Goal: Check status: Check status

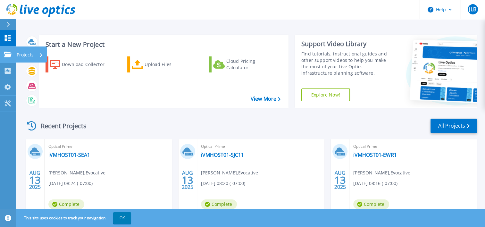
click at [9, 48] on link "Projects Projects" at bounding box center [8, 54] width 16 height 16
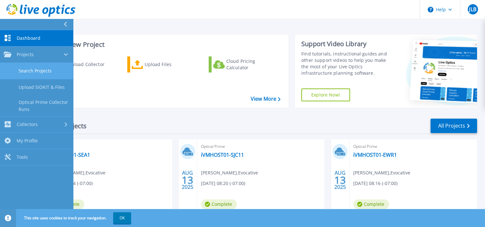
click at [35, 66] on link "Search Projects" at bounding box center [36, 71] width 73 height 16
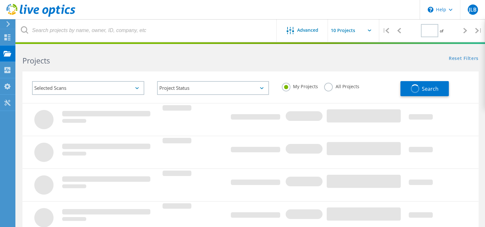
type input "1"
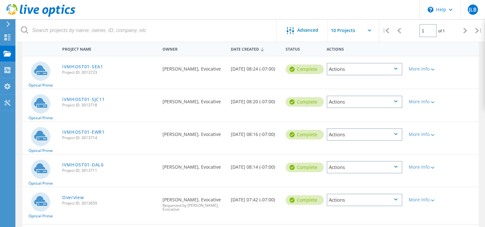
scroll to position [64, 0]
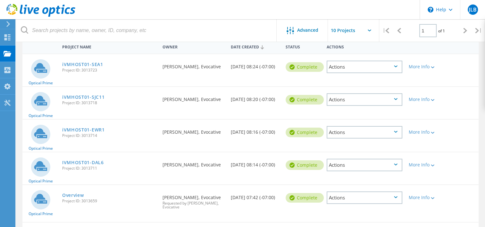
click at [360, 68] on div "Actions" at bounding box center [364, 67] width 76 height 12
click at [448, 56] on div "Optical Prime iVMHOST01-SEA1 Project ID: 3013723 Requested By Juan Lucas Benavi…" at bounding box center [250, 70] width 456 height 32
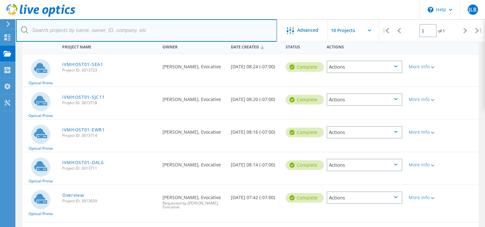
click at [59, 29] on input "text" at bounding box center [146, 30] width 261 height 22
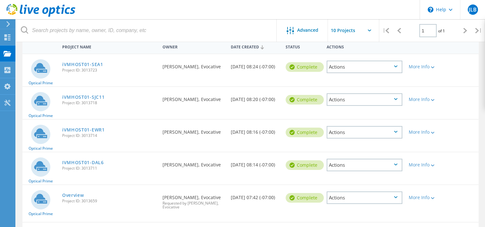
click at [18, 56] on div "Project Name Owner Date Created Status Actions Optical Prime iVMHOST01-SEA1 Pro…" at bounding box center [250, 182] width 469 height 287
click at [80, 63] on link "iVMHOST01-SEA1" at bounding box center [82, 64] width 41 height 4
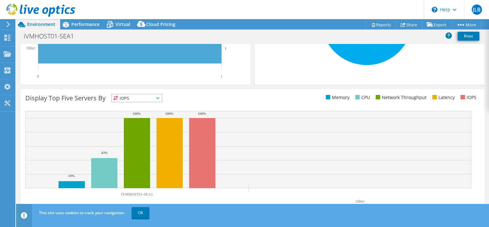
scroll to position [200, 0]
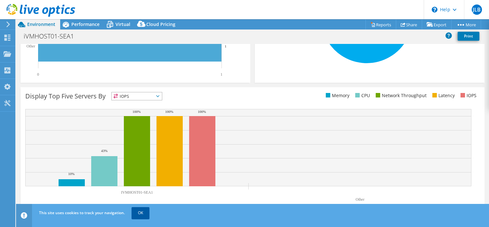
click at [142, 214] on link "OK" at bounding box center [141, 213] width 18 height 12
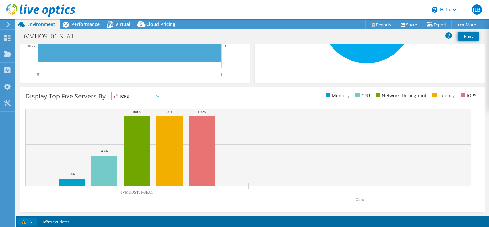
click at [32, 221] on link "1" at bounding box center [27, 221] width 20 height 8
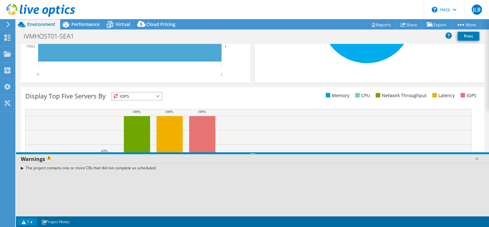
click at [20, 168] on div "The project contains one or more CRs that did not complete as scheduled." at bounding box center [252, 167] width 473 height 9
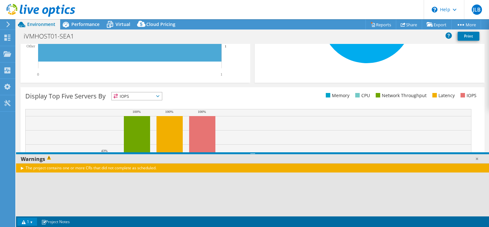
click at [22, 167] on div "The project contains one or more CRs that did not complete as scheduled." at bounding box center [252, 167] width 473 height 9
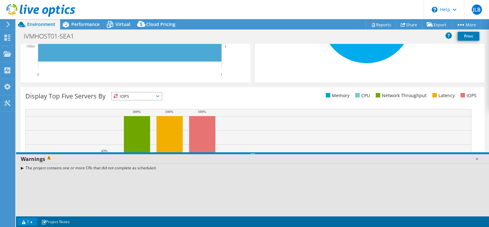
click at [23, 167] on div "The project contains one or more CRs that did not complete as scheduled." at bounding box center [252, 167] width 473 height 9
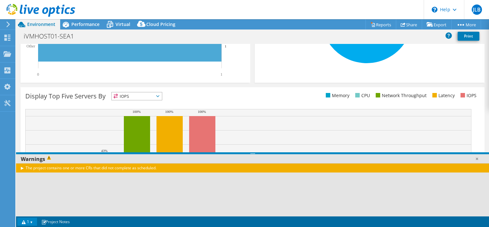
click at [53, 167] on div "The project contains one or more CRs that did not complete as scheduled." at bounding box center [252, 167] width 473 height 9
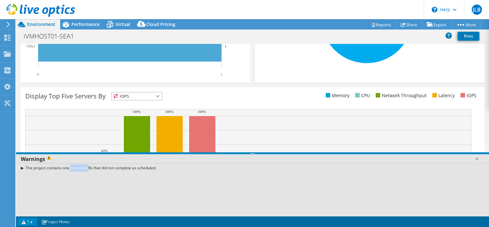
click at [53, 167] on div "The project contains one or more CRs that did not complete as scheduled." at bounding box center [252, 167] width 473 height 9
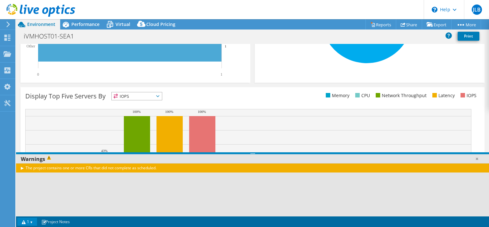
drag, startPoint x: 53, startPoint y: 167, endPoint x: 19, endPoint y: 167, distance: 33.6
click at [19, 167] on div "The project contains one or more CRs that did not complete as scheduled." at bounding box center [252, 167] width 473 height 9
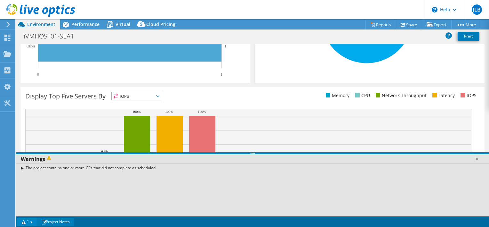
click at [58, 222] on link "Project Notes" at bounding box center [55, 221] width 37 height 8
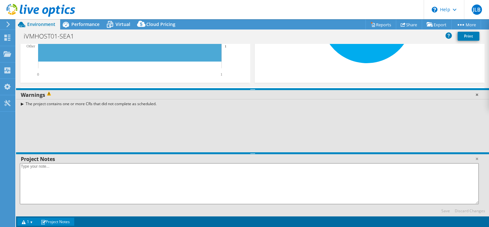
click at [478, 94] on link at bounding box center [477, 94] width 6 height 6
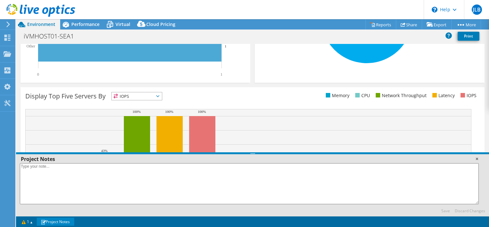
click at [477, 159] on link at bounding box center [477, 158] width 6 height 6
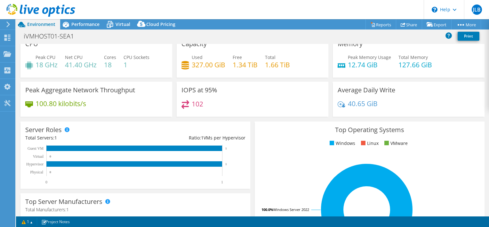
scroll to position [0, 0]
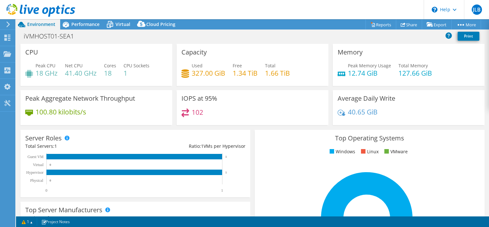
click at [195, 111] on h4 "102" at bounding box center [198, 112] width 12 height 7
click at [194, 104] on div "IOPS at 95% 102" at bounding box center [253, 107] width 152 height 35
click at [375, 22] on link "Reports" at bounding box center [381, 25] width 31 height 10
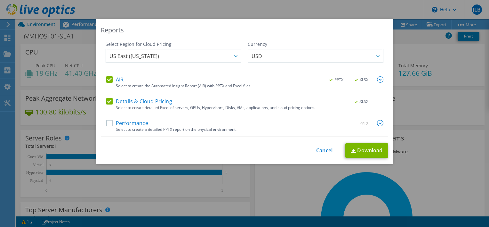
click at [378, 77] on img at bounding box center [380, 79] width 6 height 6
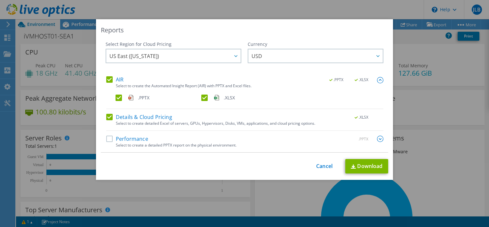
click at [109, 141] on label "Performance" at bounding box center [127, 138] width 42 height 6
click at [0, 0] on input "Performance" at bounding box center [0, 0] width 0 height 0
click at [320, 165] on link "Cancel" at bounding box center [324, 166] width 16 height 6
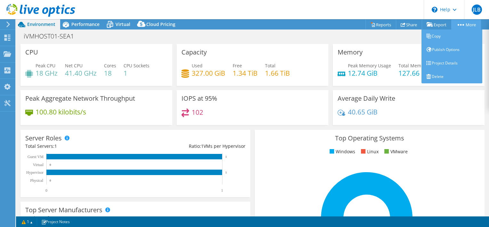
click at [459, 23] on link "More" at bounding box center [467, 25] width 30 height 10
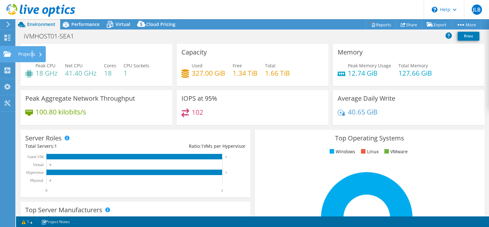
click at [32, 54] on div "Projects" at bounding box center [30, 54] width 31 height 16
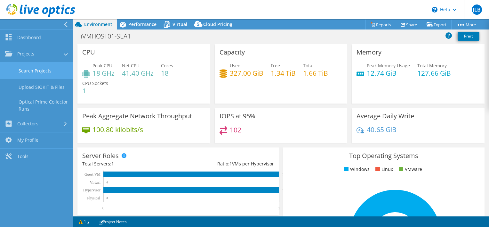
click at [55, 70] on link "Search Projects" at bounding box center [36, 70] width 73 height 16
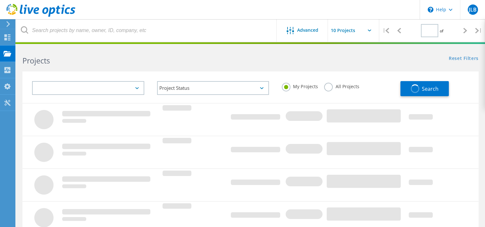
type input "1"
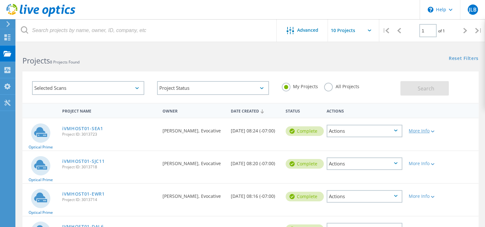
click at [432, 131] on icon at bounding box center [432, 131] width 4 height 2
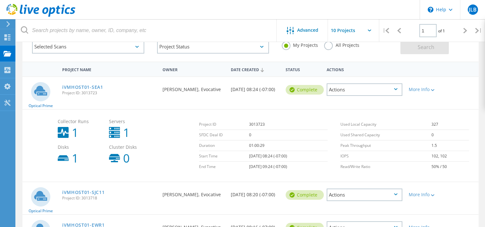
scroll to position [32, 0]
